Goal: Find specific page/section: Find specific page/section

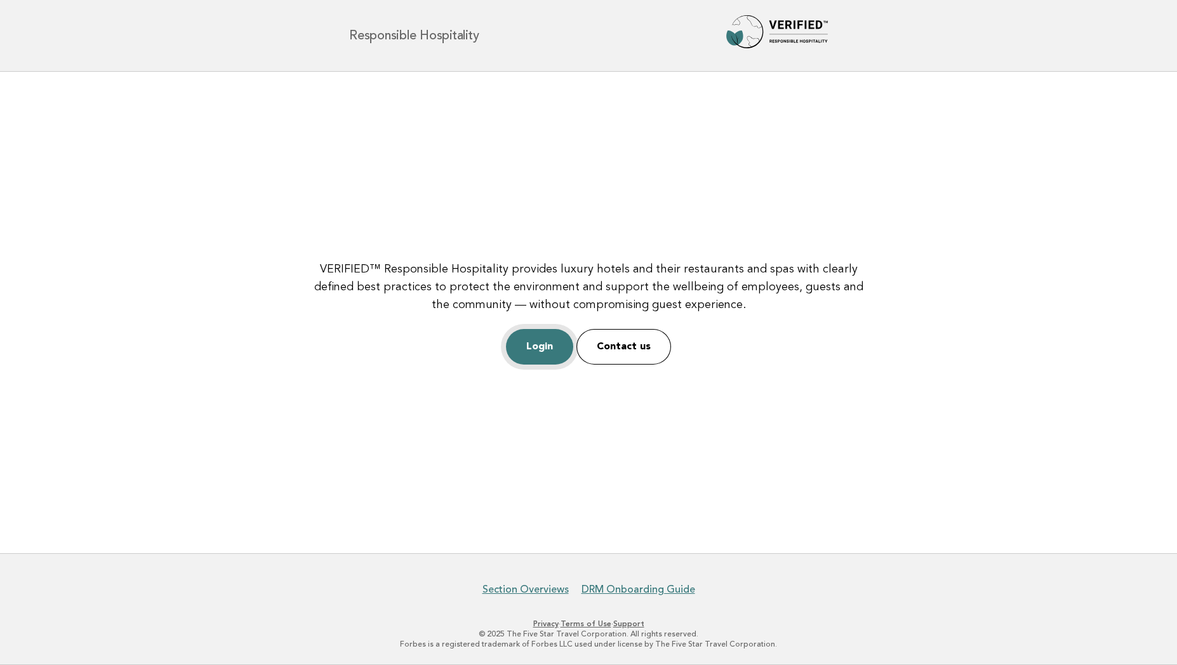
click at [540, 338] on link "Login" at bounding box center [539, 347] width 67 height 36
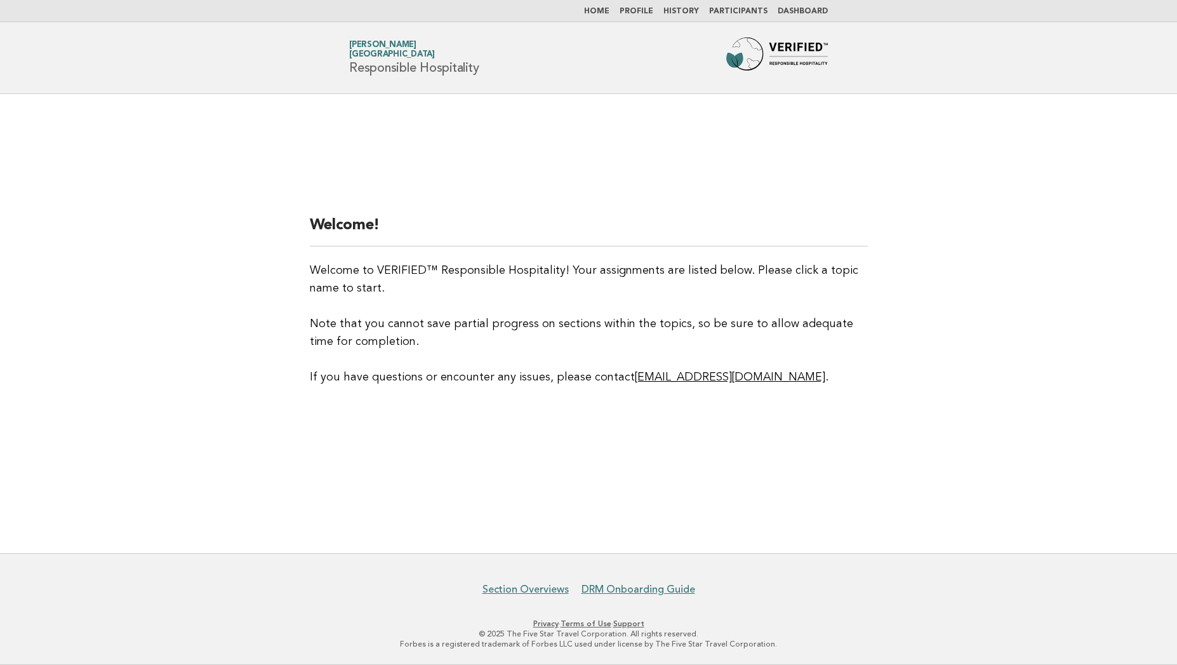
click at [732, 13] on link "Participants" at bounding box center [738, 12] width 58 height 8
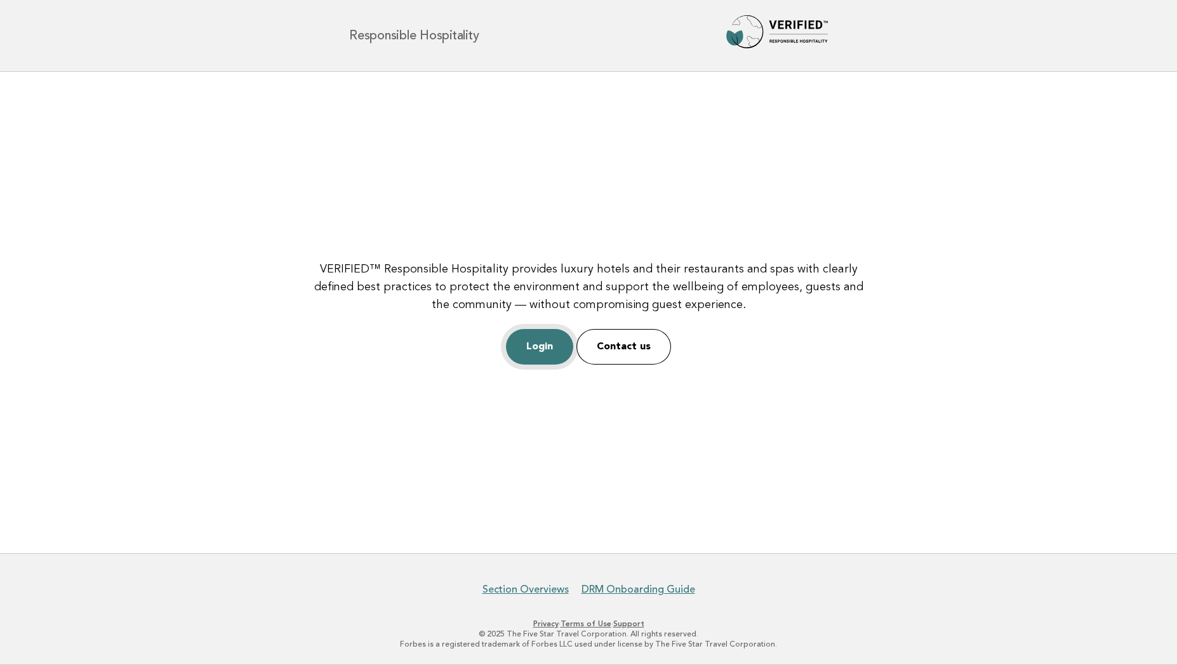
click at [536, 343] on link "Login" at bounding box center [539, 347] width 67 height 36
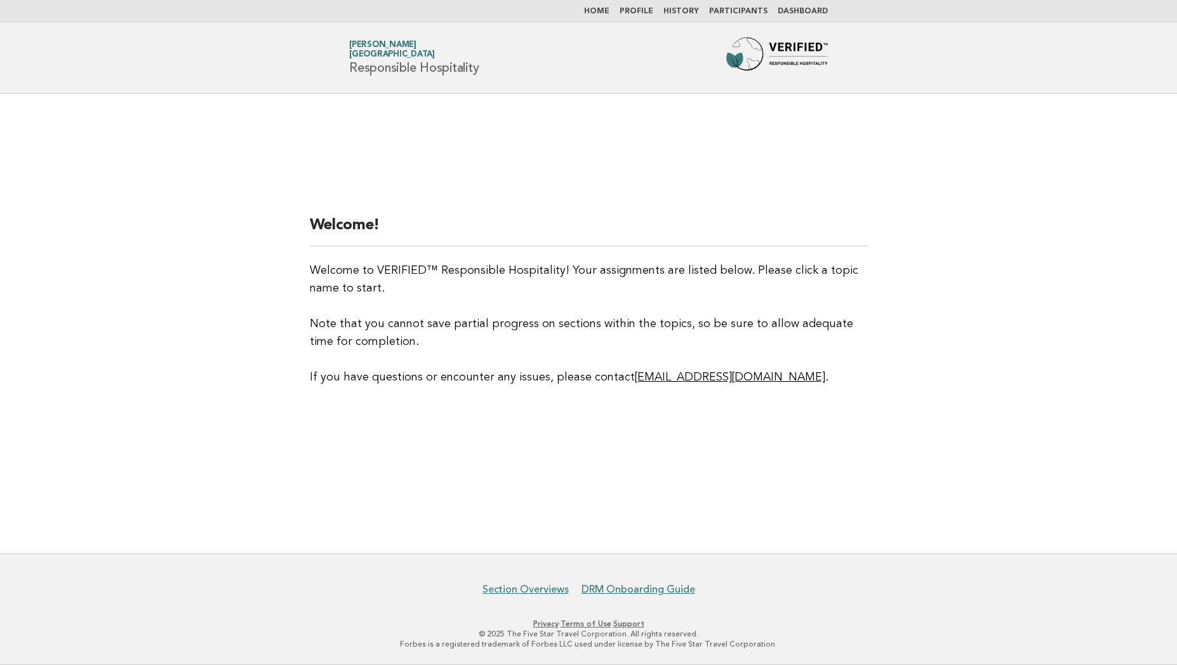
click at [745, 13] on link "Participants" at bounding box center [738, 12] width 58 height 8
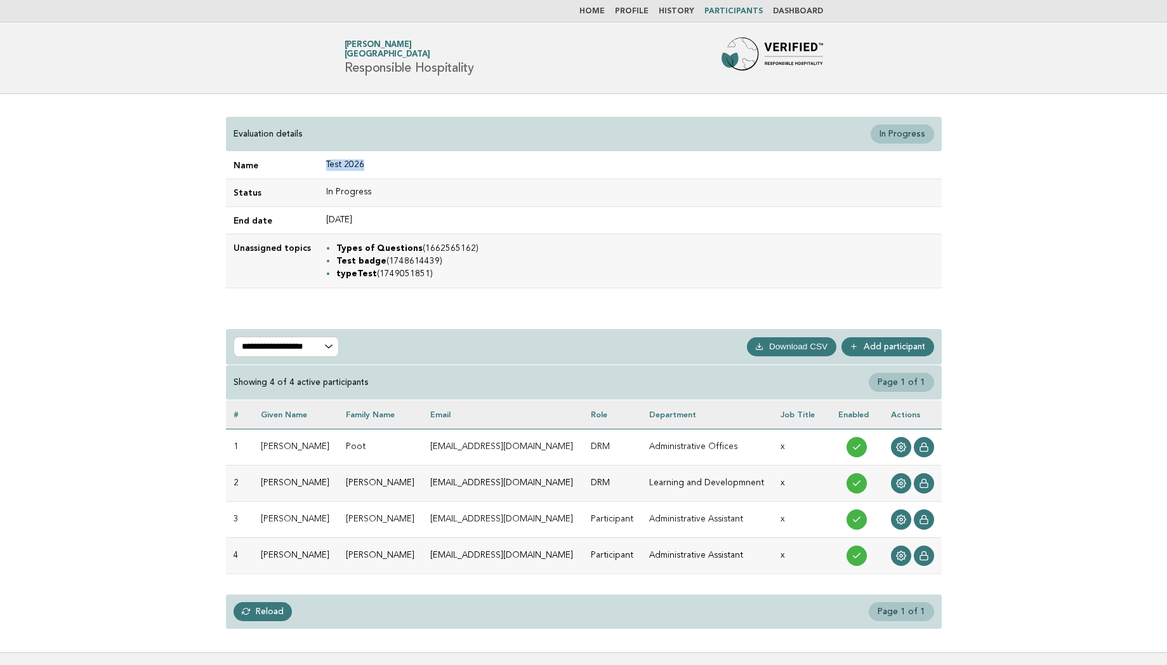
drag, startPoint x: 361, startPoint y: 162, endPoint x: 322, endPoint y: 167, distance: 38.4
click at [322, 167] on td "Test 2026" at bounding box center [630, 165] width 623 height 27
copy td "Test 2026"
